Goal: Information Seeking & Learning: Find specific fact

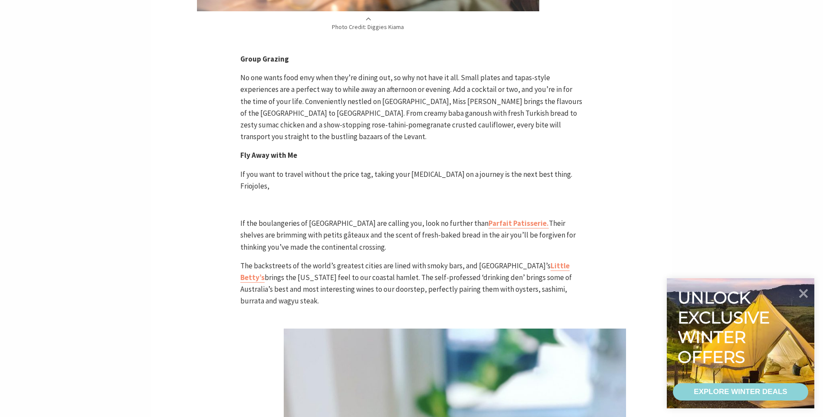
scroll to position [1951, 0]
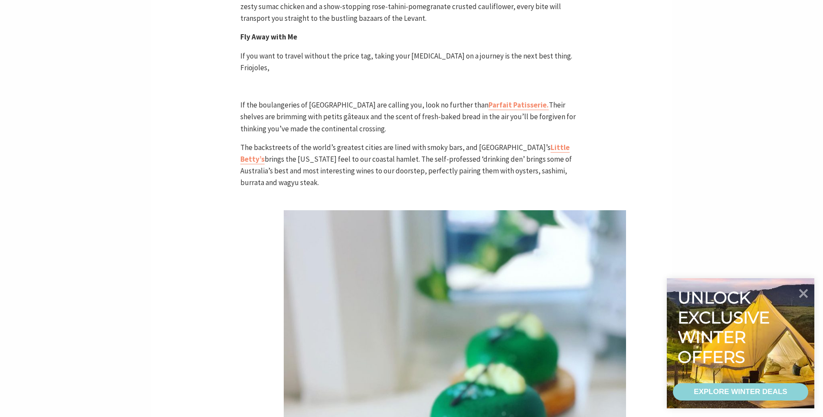
click at [805, 295] on icon at bounding box center [803, 293] width 9 height 9
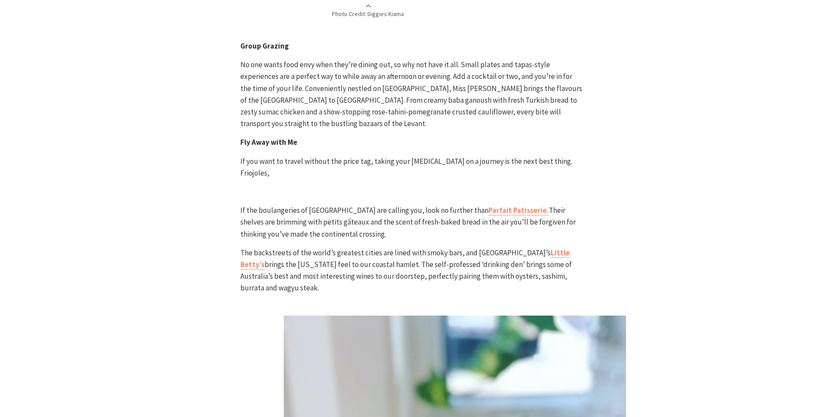
scroll to position [1846, 0]
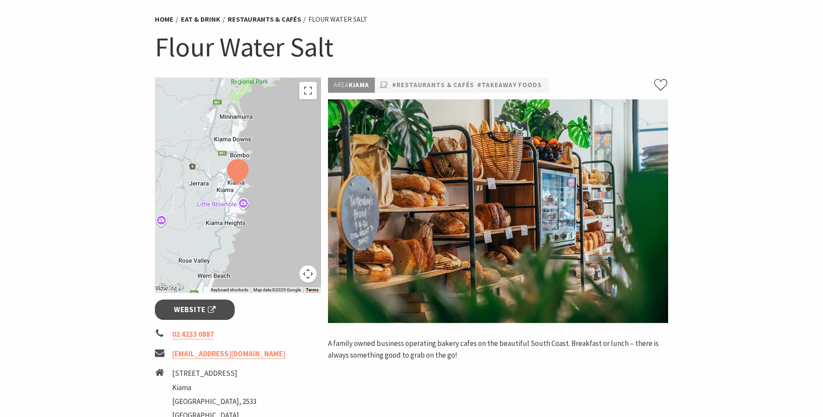
scroll to position [130, 0]
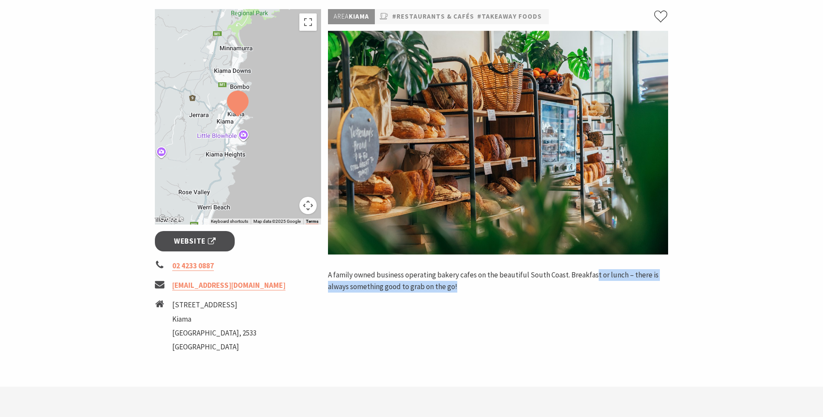
drag, startPoint x: 593, startPoint y: 267, endPoint x: 596, endPoint y: 288, distance: 21.0
click at [596, 288] on div "Area [GEOGRAPHIC_DATA] #Restaurants & Cafés #Takeaway Foods A family owned busi…" at bounding box center [497, 186] width 347 height 354
click at [596, 288] on p "A family owned business operating bakery cafes on the beautiful South Coast. Br…" at bounding box center [498, 280] width 340 height 23
drag, startPoint x: 596, startPoint y: 288, endPoint x: 591, endPoint y: 264, distance: 24.7
click at [591, 264] on div "Area [GEOGRAPHIC_DATA] #Restaurants & Cafés #Takeaway Foods A family owned busi…" at bounding box center [497, 186] width 347 height 354
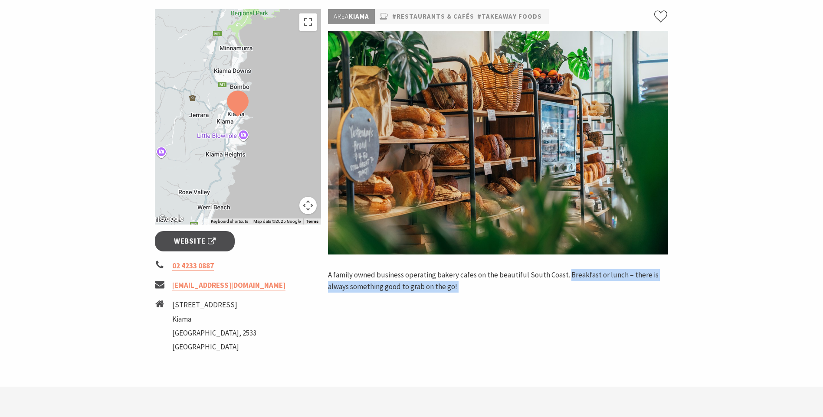
click at [591, 264] on div "Area [GEOGRAPHIC_DATA] #Restaurants & Cafés #Takeaway Foods A family owned busi…" at bounding box center [497, 186] width 347 height 354
click at [207, 238] on span "Website" at bounding box center [195, 241] width 42 height 12
